Goal: Task Accomplishment & Management: Use online tool/utility

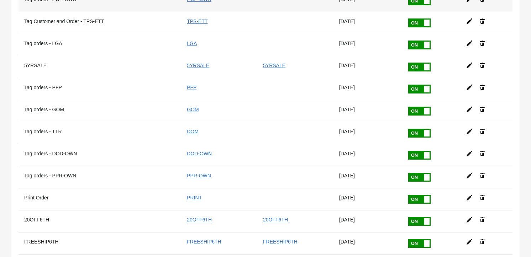
scroll to position [1069, 0]
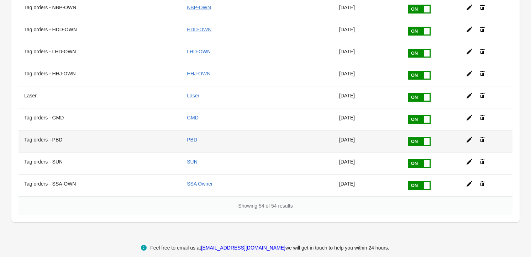
click at [49, 130] on th "Tag orders - PBD" at bounding box center [100, 141] width 163 height 22
click at [467, 137] on icon at bounding box center [469, 140] width 6 height 6
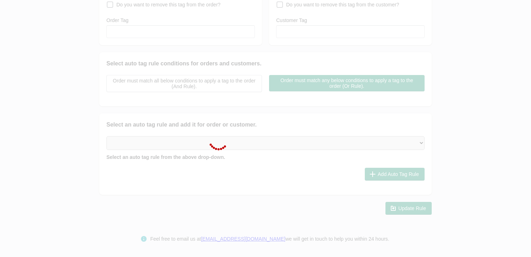
type input "Tag orders - PBD"
checkbox input "true"
type input "PBD"
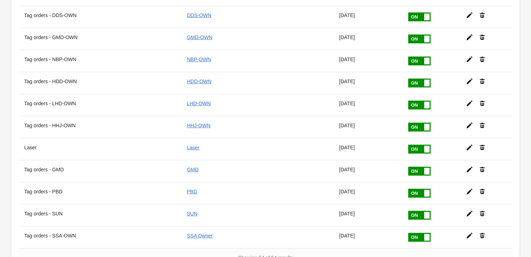
scroll to position [1069, 0]
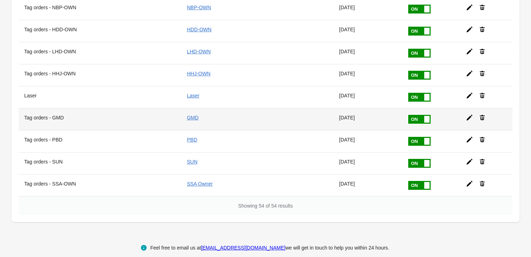
click at [469, 115] on icon at bounding box center [469, 118] width 6 height 6
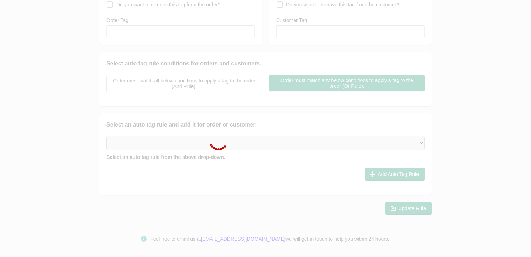
type input "Tag orders - GMD"
checkbox input "true"
type input "GMD"
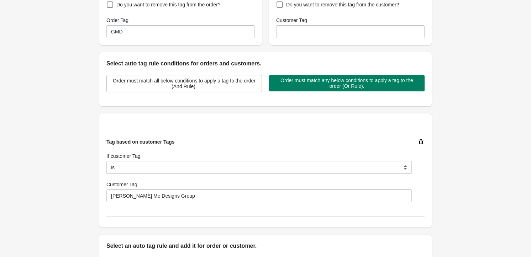
scroll to position [246, 0]
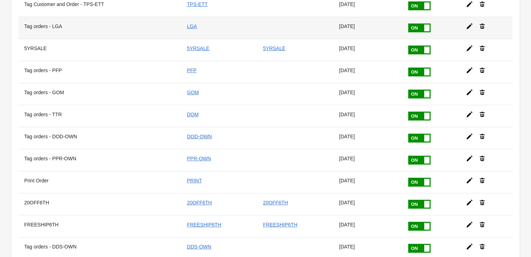
scroll to position [1067, 0]
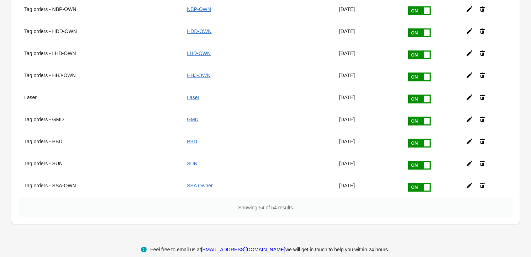
click at [466, 160] on icon at bounding box center [469, 163] width 7 height 7
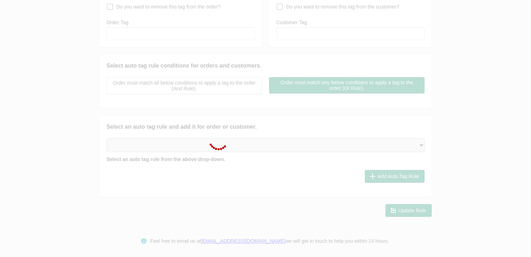
type input "Tag orders - SUN"
checkbox input "true"
type input "SUN"
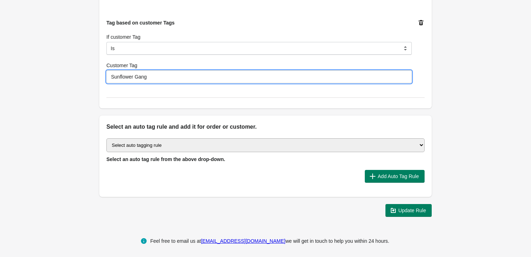
drag, startPoint x: 154, startPoint y: 79, endPoint x: 97, endPoint y: 69, distance: 58.0
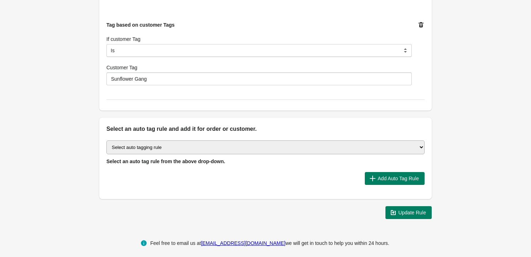
scroll to position [0, 0]
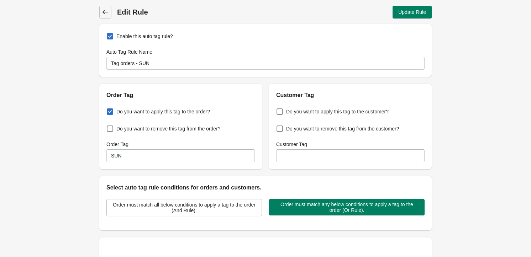
click at [109, 13] on icon at bounding box center [105, 12] width 7 height 7
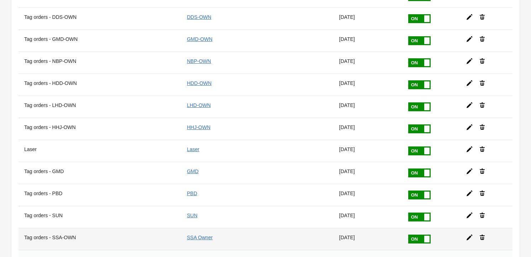
scroll to position [1069, 0]
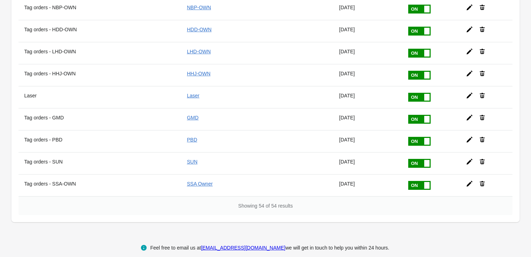
drag, startPoint x: 466, startPoint y: 155, endPoint x: 447, endPoint y: 151, distance: 19.3
click at [466, 159] on icon at bounding box center [469, 162] width 6 height 6
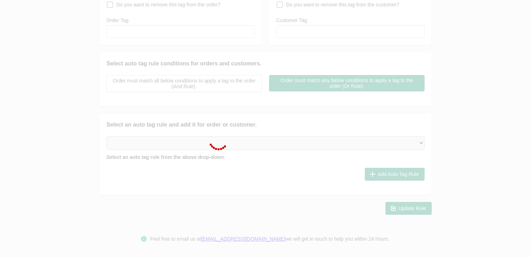
type input "Tag orders - SUN"
checkbox input "true"
type input "SUN"
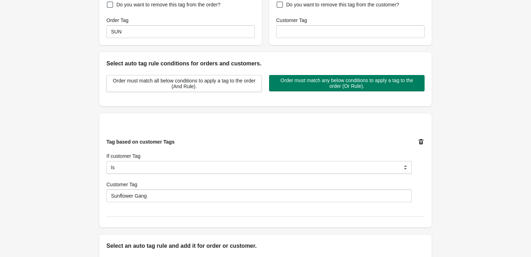
scroll to position [246, 0]
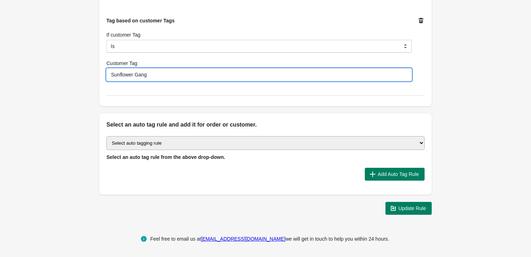
drag, startPoint x: 150, startPoint y: 75, endPoint x: 99, endPoint y: 76, distance: 51.2
click at [99, 76] on div "Tag based on customer Tags If customer Tag Is Contain Is Not Is Not Contain Sta…" at bounding box center [265, 49] width 332 height 114
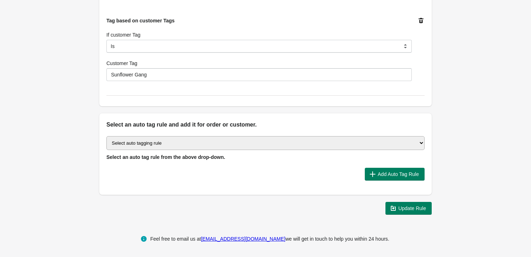
scroll to position [0, 0]
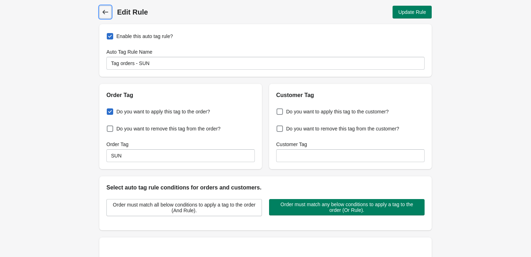
click at [102, 10] on icon at bounding box center [105, 12] width 7 height 7
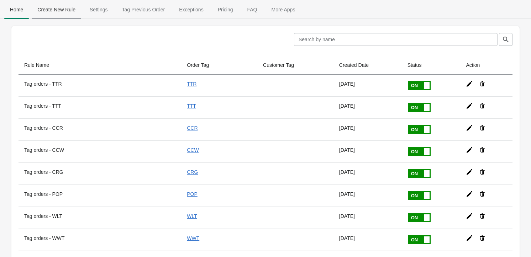
click at [47, 11] on span "Create New Rule" at bounding box center [56, 9] width 49 height 13
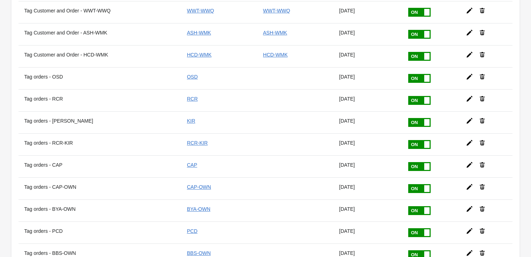
scroll to position [485, 0]
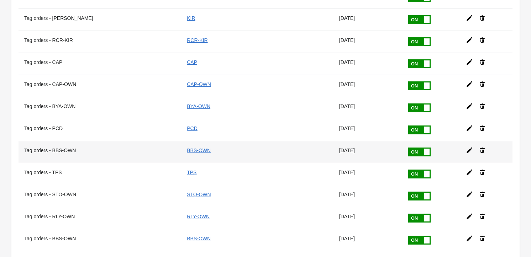
click at [468, 147] on icon at bounding box center [469, 150] width 7 height 7
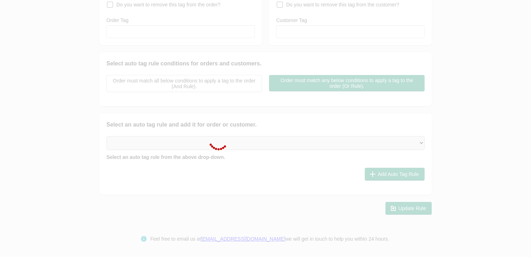
type input "Tag orders - BBS-OWN"
checkbox input "true"
type input "BBS-OWN"
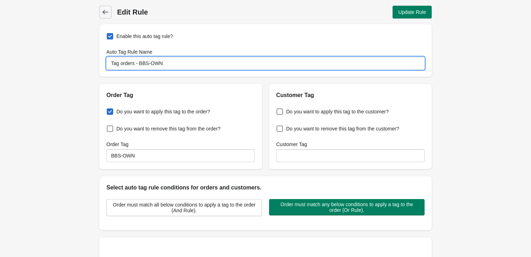
drag, startPoint x: 169, startPoint y: 68, endPoint x: 100, endPoint y: 56, distance: 70.0
click at [101, 57] on div "Enable this auto tag rule? Auto Tag Rule Name Tag orders - BBS-OWN" at bounding box center [265, 50] width 332 height 53
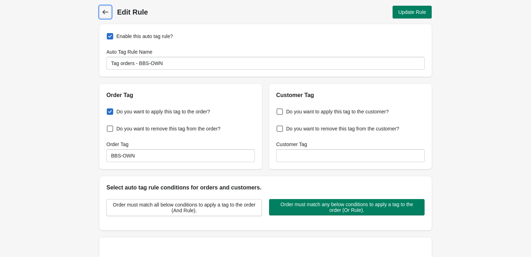
click at [104, 14] on icon at bounding box center [105, 12] width 7 height 7
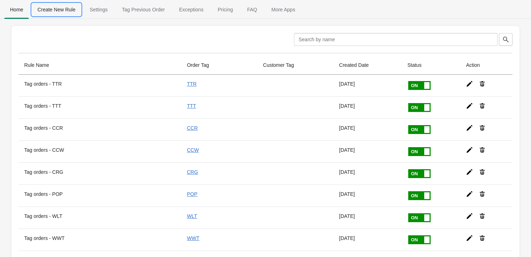
click at [65, 16] on span "Create New Rule" at bounding box center [56, 9] width 49 height 13
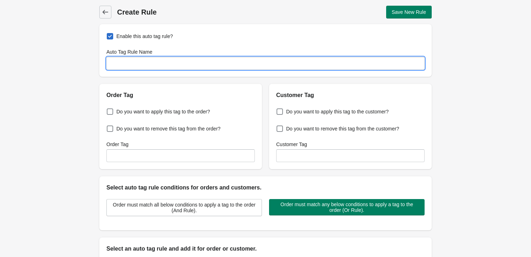
click at [185, 63] on input "Auto Tag Rule Name" at bounding box center [265, 63] width 318 height 13
paste input "Tag orders - BBS-OWN"
click at [142, 62] on input "Tag orders - BBS-OWN" at bounding box center [265, 63] width 318 height 13
type input "Tag orders - PBD-OWN"
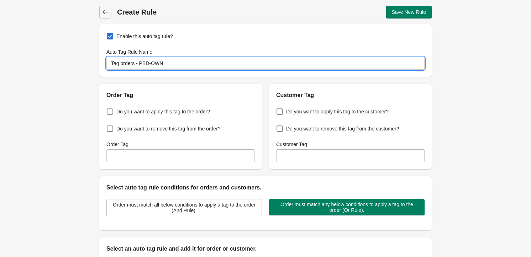
drag, startPoint x: 124, startPoint y: 109, endPoint x: 120, endPoint y: 116, distance: 8.4
click at [123, 110] on span "Do you want to apply this tag to the order?" at bounding box center [163, 111] width 94 height 7
checkbox input "true"
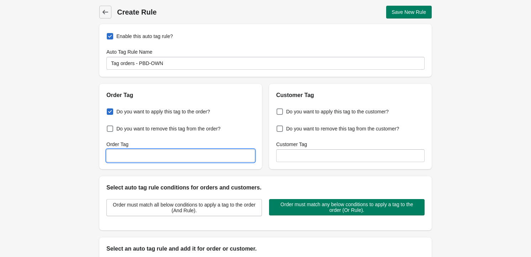
click at [131, 157] on input "Order Tag" at bounding box center [180, 155] width 148 height 13
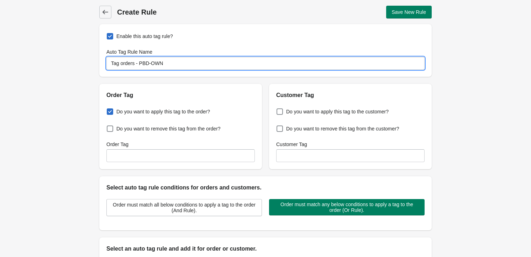
drag, startPoint x: 164, startPoint y: 64, endPoint x: 138, endPoint y: 64, distance: 26.0
click at [138, 64] on input "Tag orders - PBD-OWN" at bounding box center [265, 63] width 318 height 13
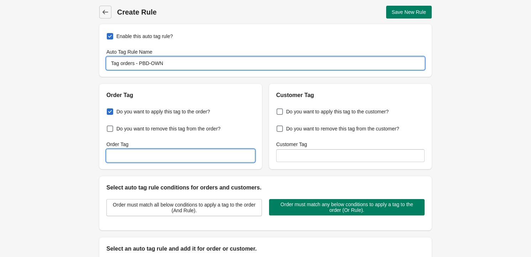
click at [151, 159] on input "Order Tag" at bounding box center [180, 155] width 148 height 13
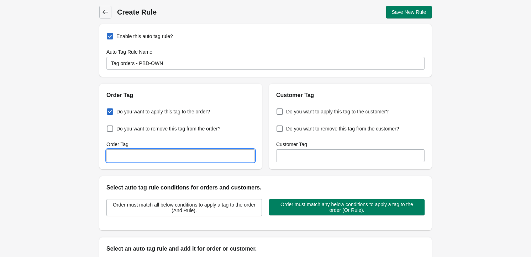
paste input "PBD-OWN"
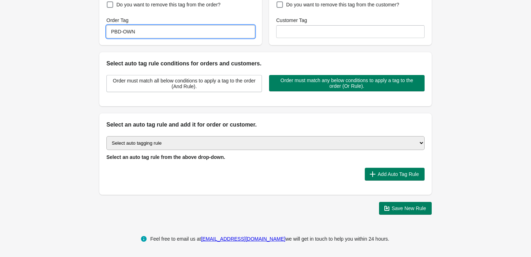
type input "PBD-OWN"
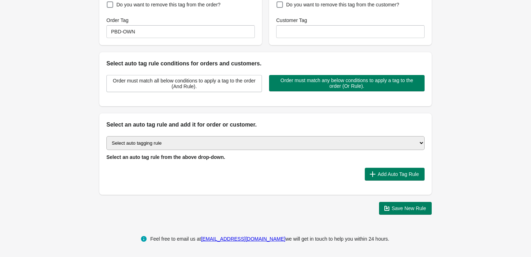
click at [175, 143] on select "Select auto tagging rule Tag by order amount Tag based on the order count (Volu…" at bounding box center [265, 143] width 318 height 14
select select "43"
click at [106, 136] on select "Select auto tagging rule Tag by order amount Tag based on the order count (Volu…" at bounding box center [265, 143] width 318 height 14
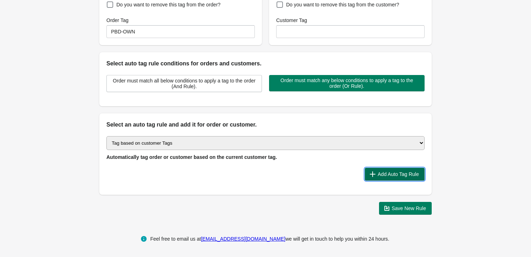
click at [395, 174] on span "Add Auto Tag Rule" at bounding box center [398, 175] width 41 height 6
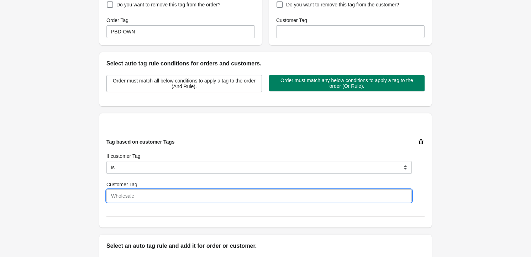
click at [193, 194] on input "Customer Tag" at bounding box center [258, 196] width 305 height 13
paste input "PBD-OWN"
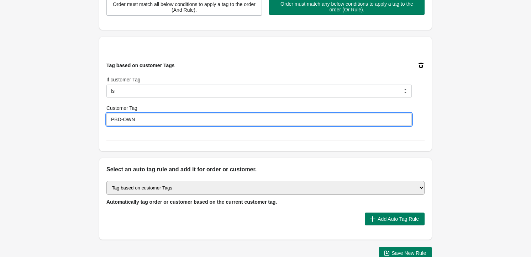
scroll to position [246, 0]
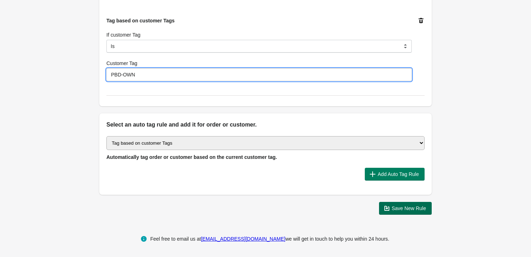
type input "PBD-OWN"
click at [406, 211] on span "Save New Rule" at bounding box center [409, 209] width 35 height 6
